Goal: Task Accomplishment & Management: Manage account settings

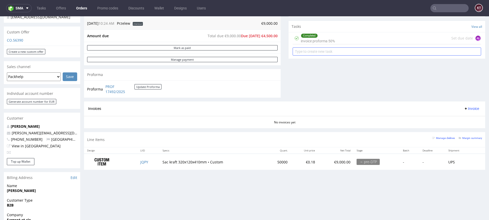
scroll to position [174, 0]
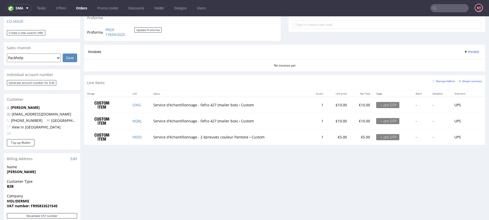
scroll to position [201, 0]
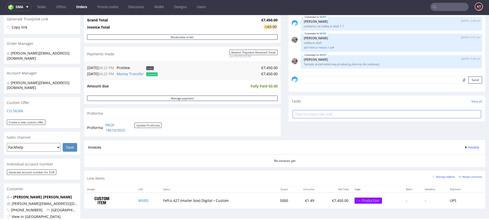
scroll to position [125, 0]
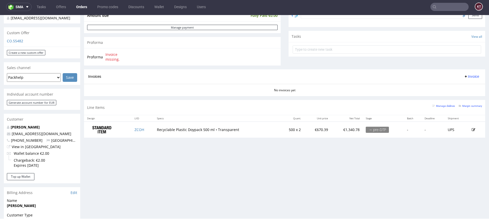
scroll to position [192, 0]
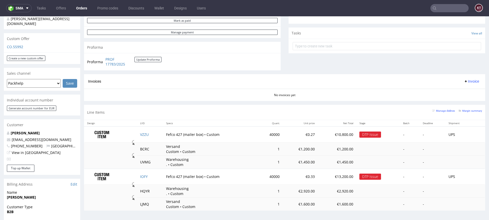
scroll to position [232, 0]
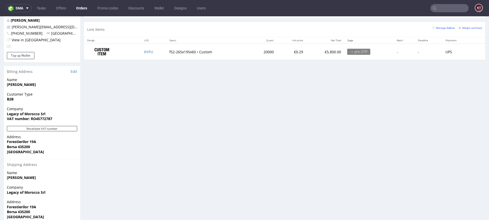
scroll to position [309, 0]
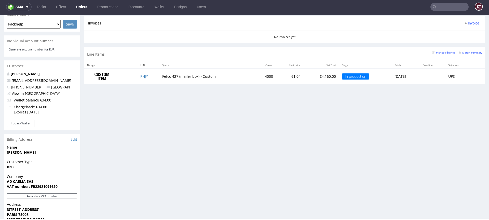
scroll to position [222, 0]
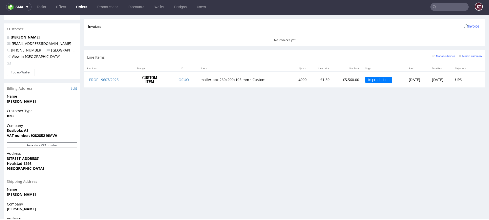
scroll to position [313, 0]
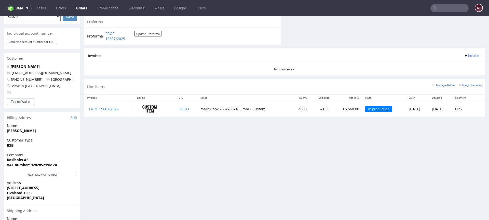
scroll to position [283, 0]
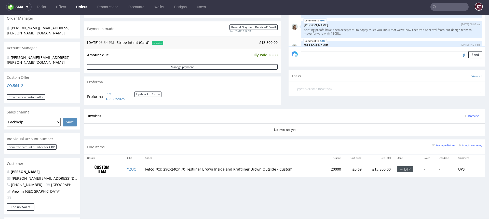
scroll to position [131, 0]
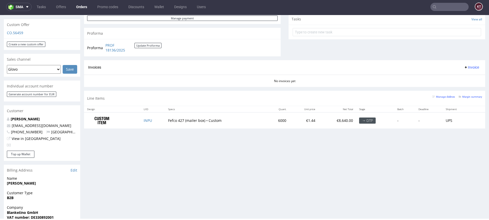
scroll to position [223, 0]
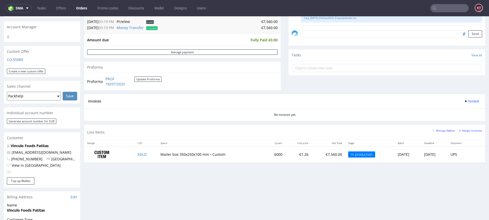
scroll to position [155, 0]
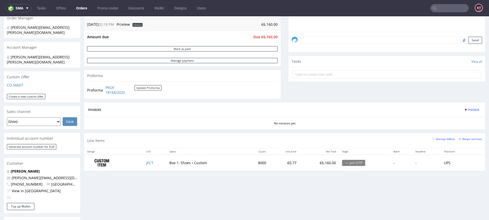
scroll to position [140, 0]
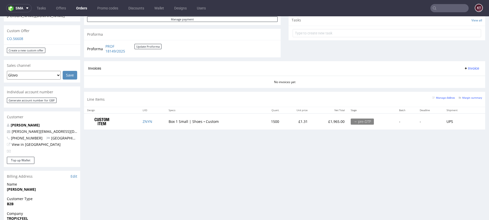
scroll to position [182, 0]
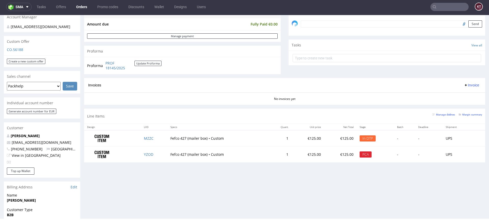
scroll to position [159, 0]
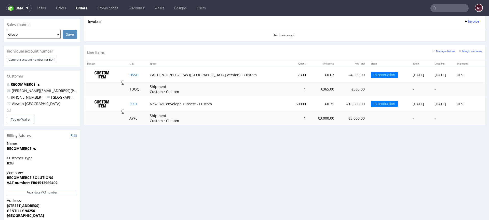
scroll to position [227, 0]
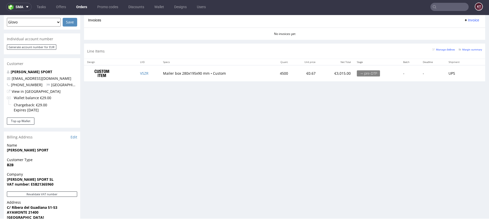
scroll to position [227, 0]
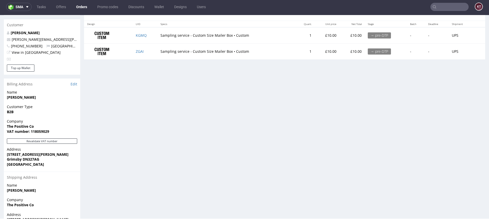
scroll to position [268, 0]
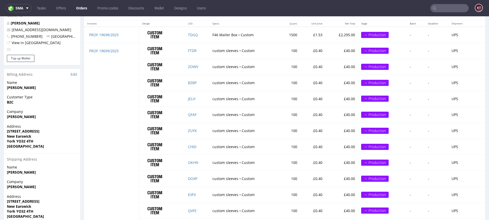
scroll to position [345, 0]
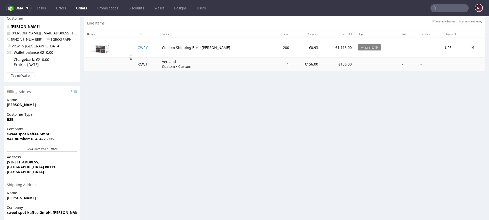
scroll to position [292, 0]
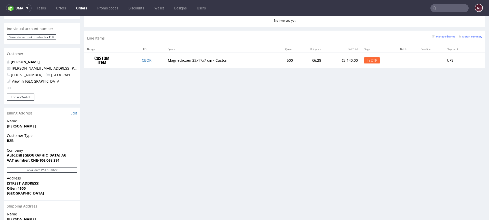
scroll to position [245, 0]
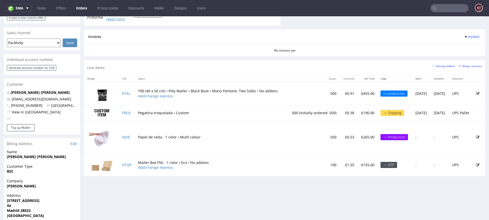
scroll to position [224, 0]
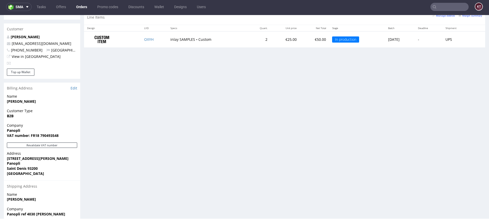
scroll to position [313, 0]
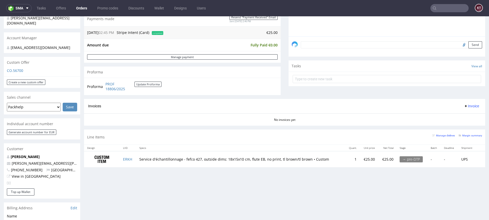
scroll to position [139, 0]
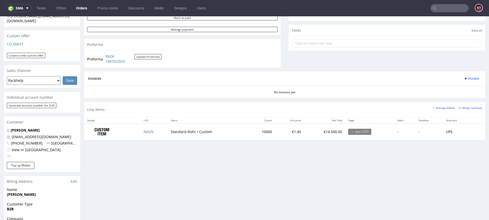
scroll to position [180, 0]
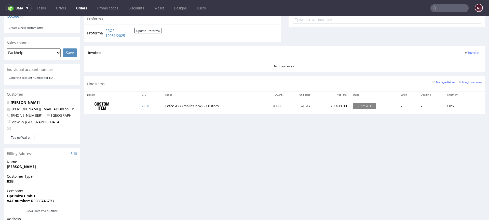
scroll to position [199, 0]
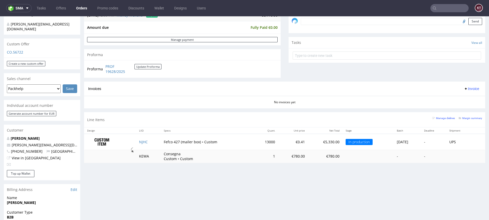
scroll to position [176, 0]
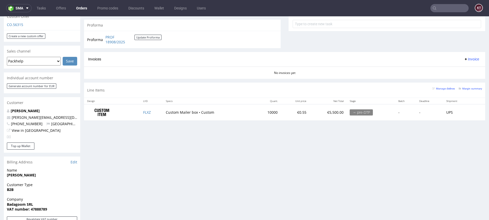
scroll to position [190, 0]
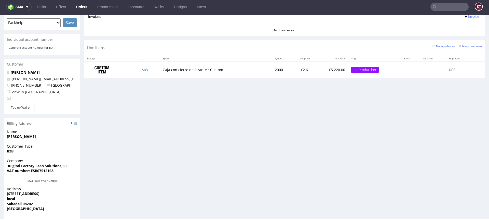
scroll to position [227, 0]
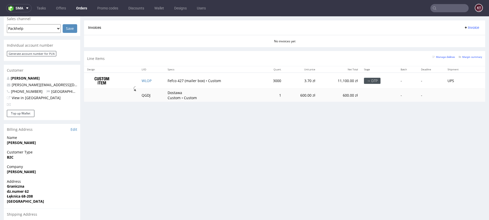
scroll to position [218, 0]
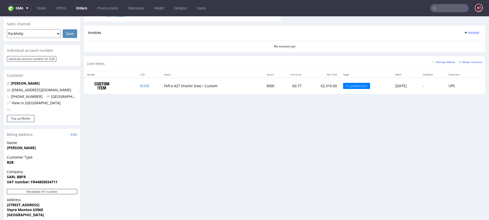
scroll to position [213, 0]
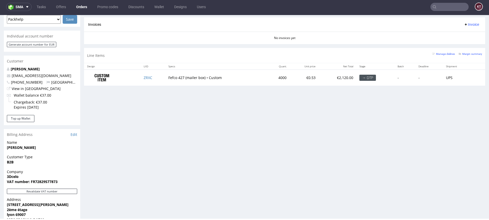
scroll to position [225, 0]
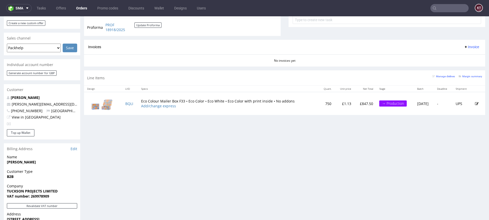
scroll to position [210, 0]
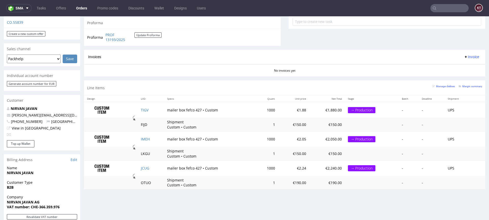
scroll to position [194, 0]
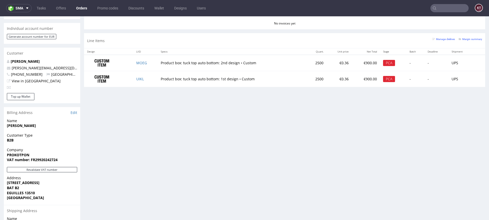
scroll to position [273, 0]
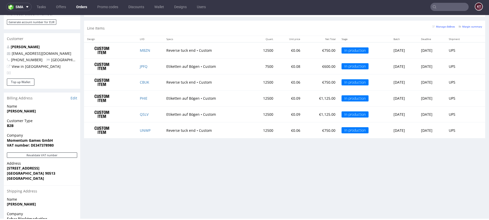
scroll to position [263, 0]
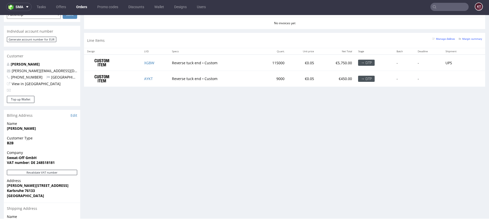
scroll to position [241, 0]
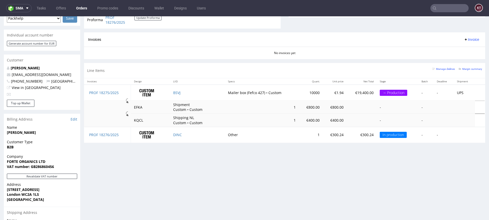
scroll to position [228, 0]
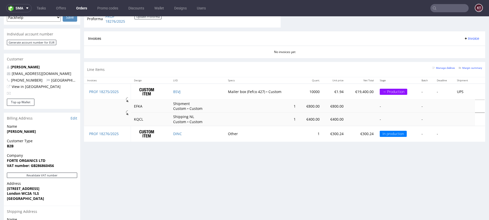
click at [262, 161] on div "Progress Payment Due Payment “Received” Email - Line Items 2 DTP - Production -…" at bounding box center [284, 52] width 401 height 494
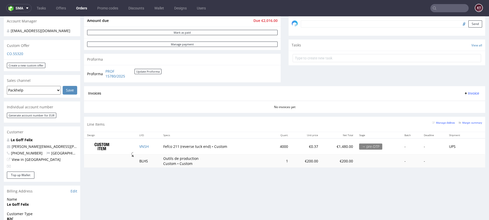
scroll to position [201, 0]
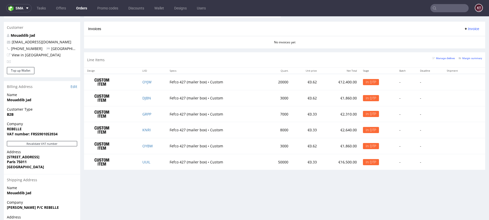
scroll to position [260, 0]
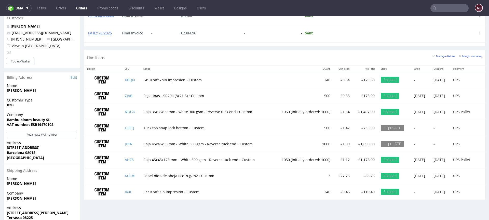
scroll to position [308, 0]
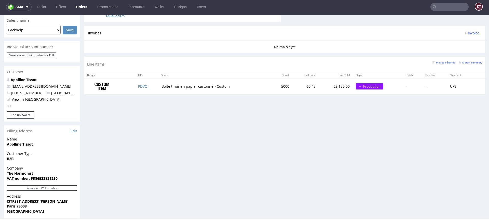
scroll to position [218, 0]
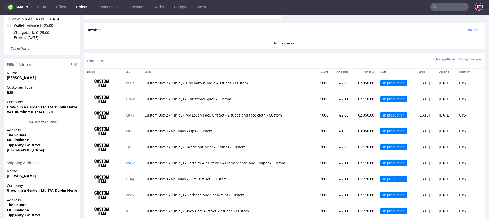
scroll to position [359, 0]
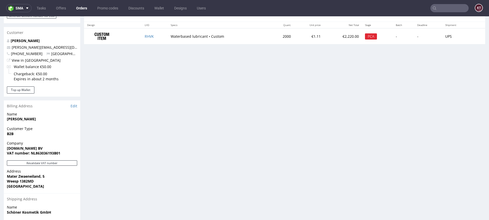
scroll to position [280, 0]
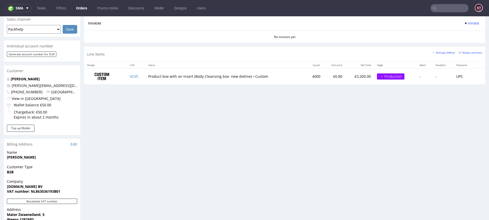
scroll to position [241, 0]
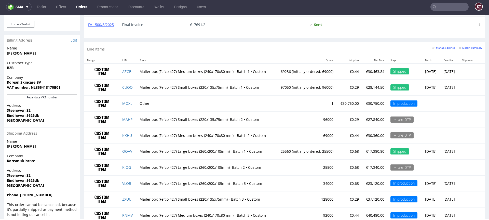
scroll to position [344, 0]
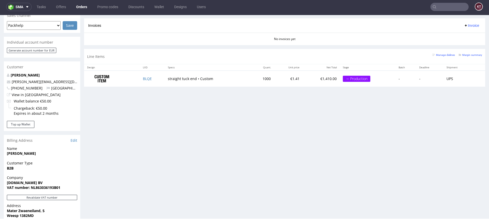
scroll to position [235, 0]
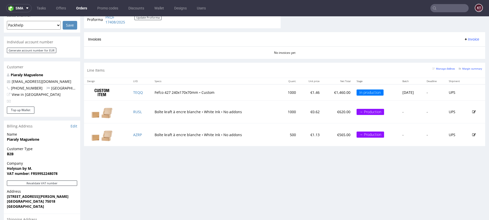
scroll to position [222, 0]
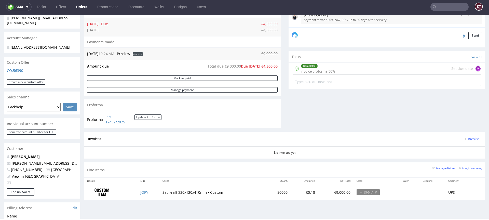
scroll to position [143, 0]
